Goal: Check status

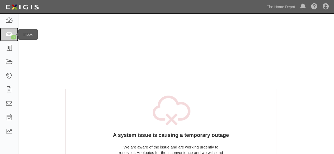
click at [13, 36] on div "8" at bounding box center [14, 37] width 6 height 5
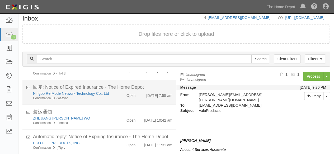
scroll to position [20, 0]
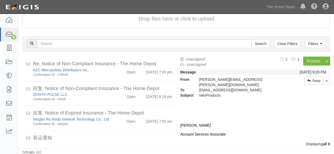
scroll to position [124, 0]
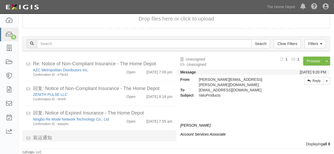
scroll to position [124, 0]
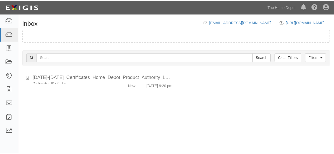
scroll to position [20, 0]
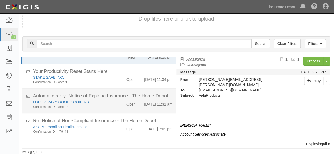
scroll to position [124, 0]
